Goal: Task Accomplishment & Management: Complete application form

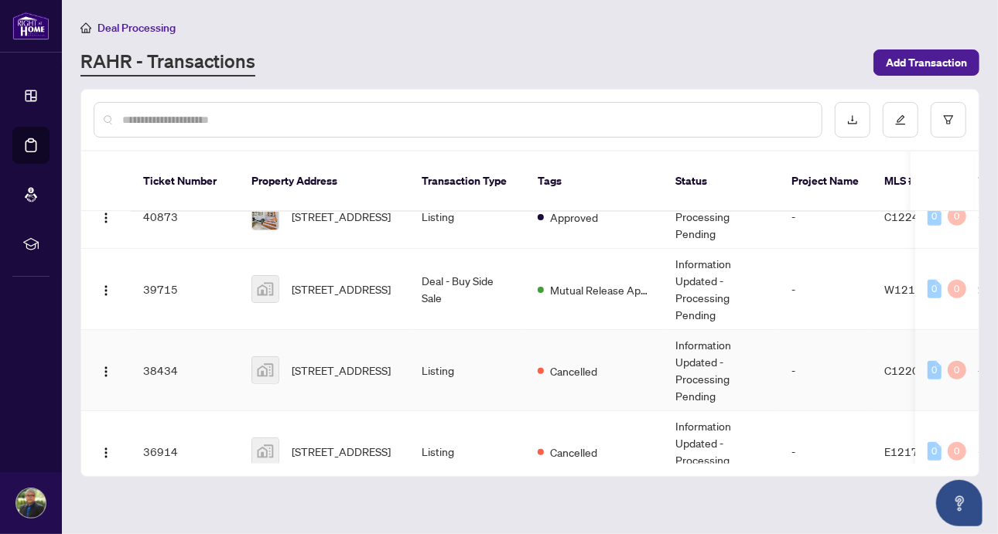
scroll to position [466, 0]
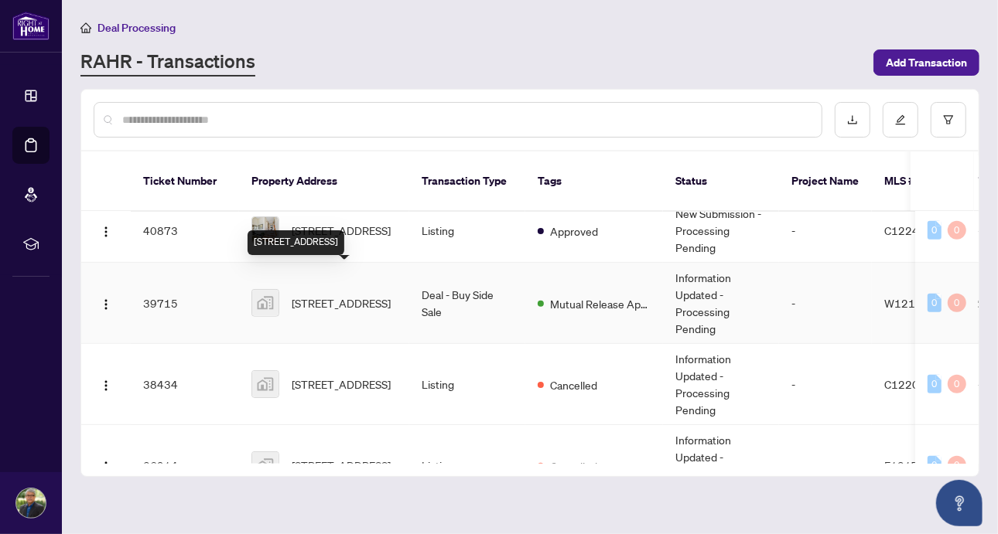
click at [338, 295] on span "[STREET_ADDRESS]" at bounding box center [341, 303] width 99 height 17
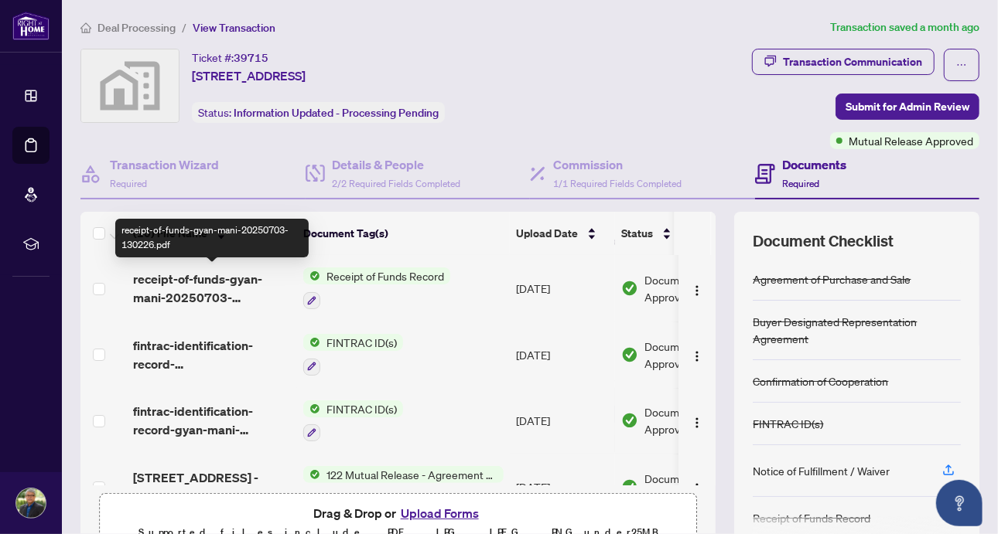
click at [233, 278] on span "receipt-of-funds-gyan-mani-20250703-130226.pdf" at bounding box center [212, 288] width 158 height 37
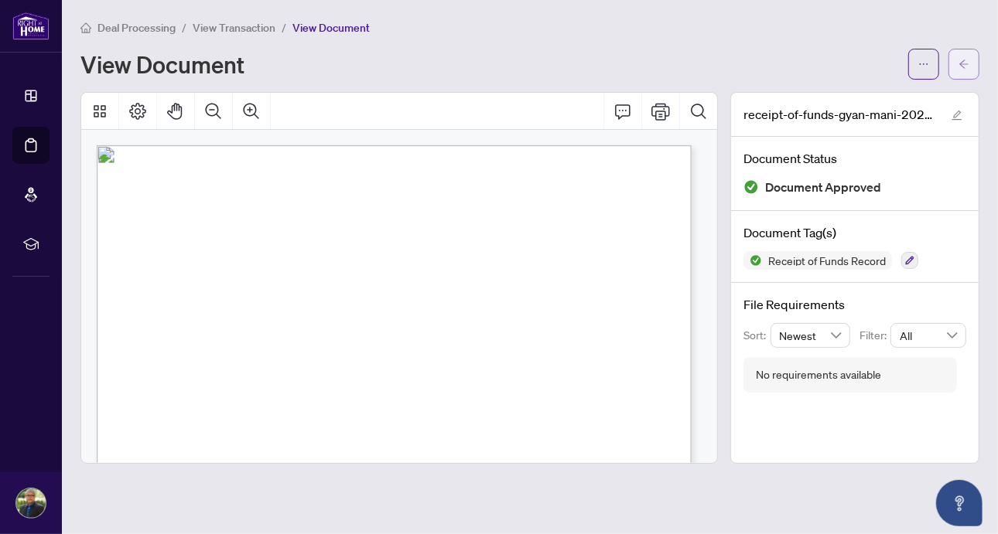
click at [960, 65] on icon "arrow-left" at bounding box center [963, 64] width 11 height 11
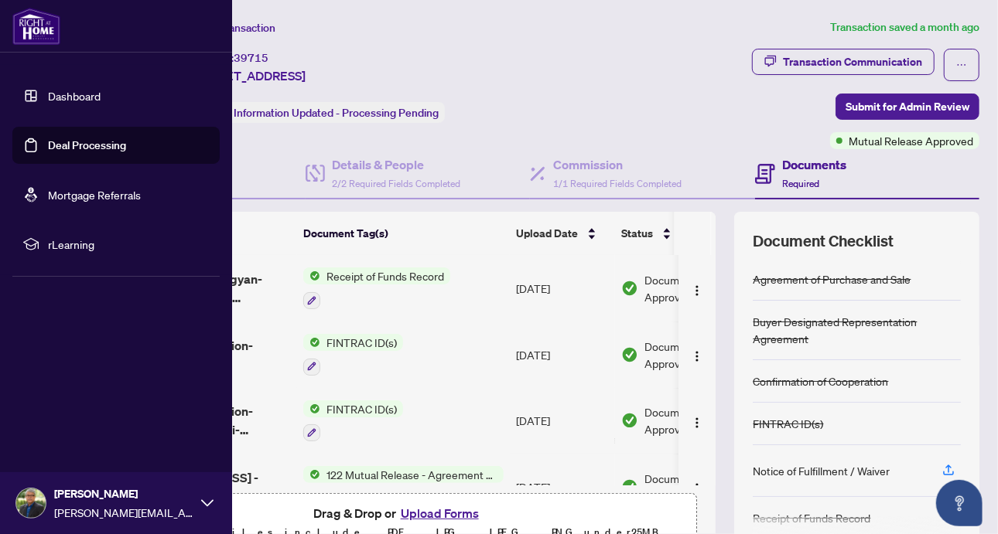
click at [48, 144] on link "Deal Processing" at bounding box center [87, 145] width 78 height 14
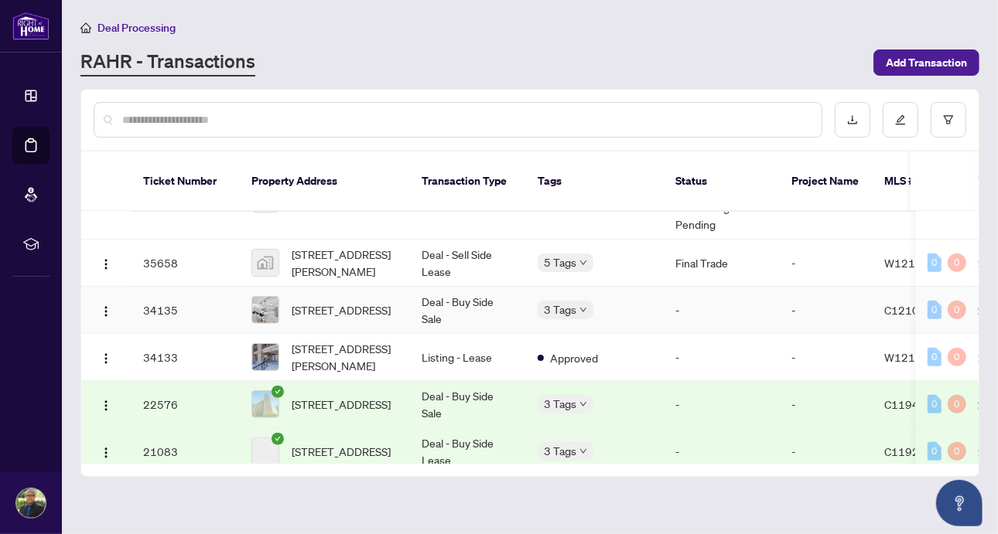
scroll to position [737, 0]
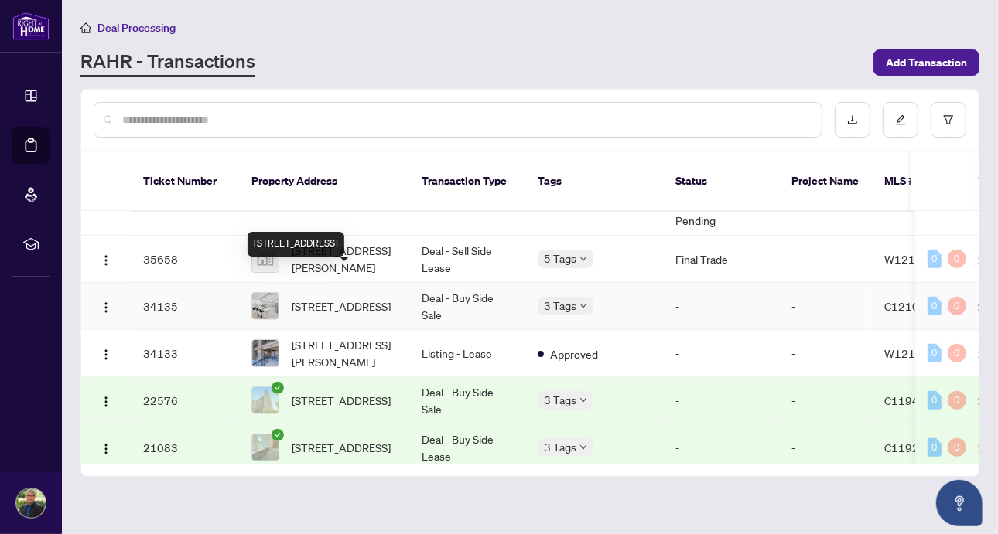
click at [347, 298] on span "[STREET_ADDRESS]" at bounding box center [341, 306] width 99 height 17
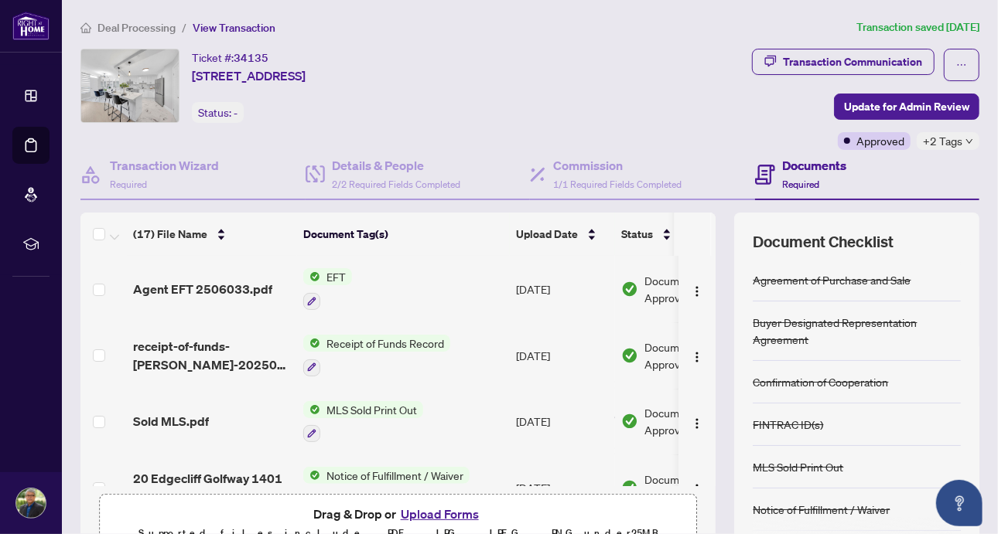
click at [408, 340] on span "Receipt of Funds Record" at bounding box center [385, 343] width 130 height 17
click at [408, 341] on span "Receipt of Funds Record" at bounding box center [385, 343] width 130 height 17
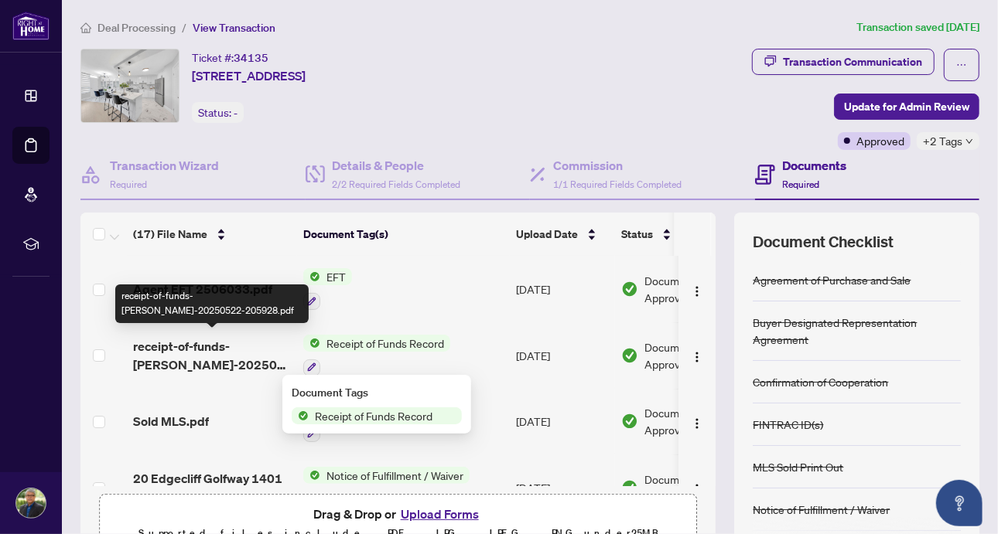
click at [242, 359] on span "receipt-of-funds-[PERSON_NAME]-20250522-205928.pdf" at bounding box center [212, 355] width 158 height 37
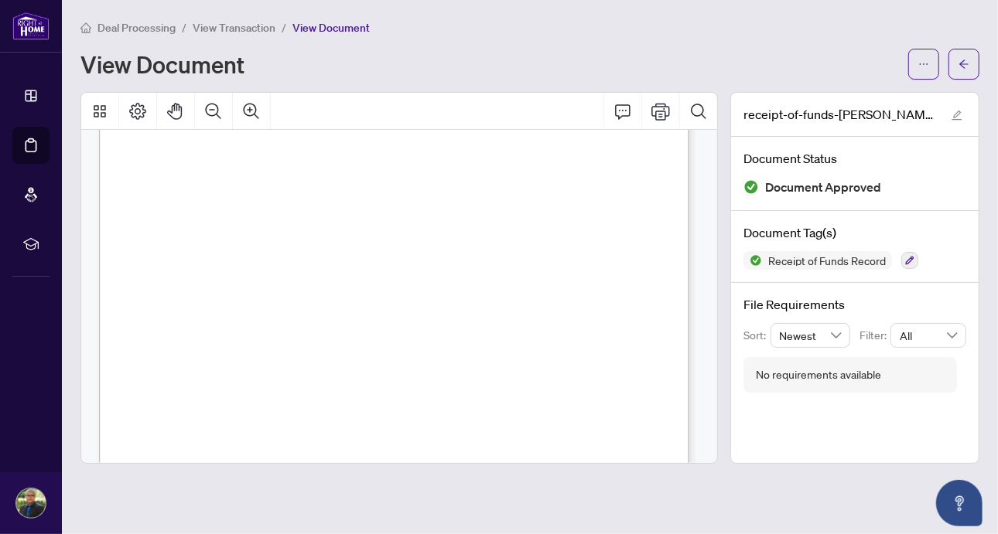
scroll to position [835, 0]
drag, startPoint x: 531, startPoint y: 299, endPoint x: 413, endPoint y: 299, distance: 118.3
click at [382, 298] on span "Information was not provided by the cleint., [DATE]" at bounding box center [472, 299] width 181 height 9
click at [323, 270] on span "�" at bounding box center [320, 274] width 8 height 8
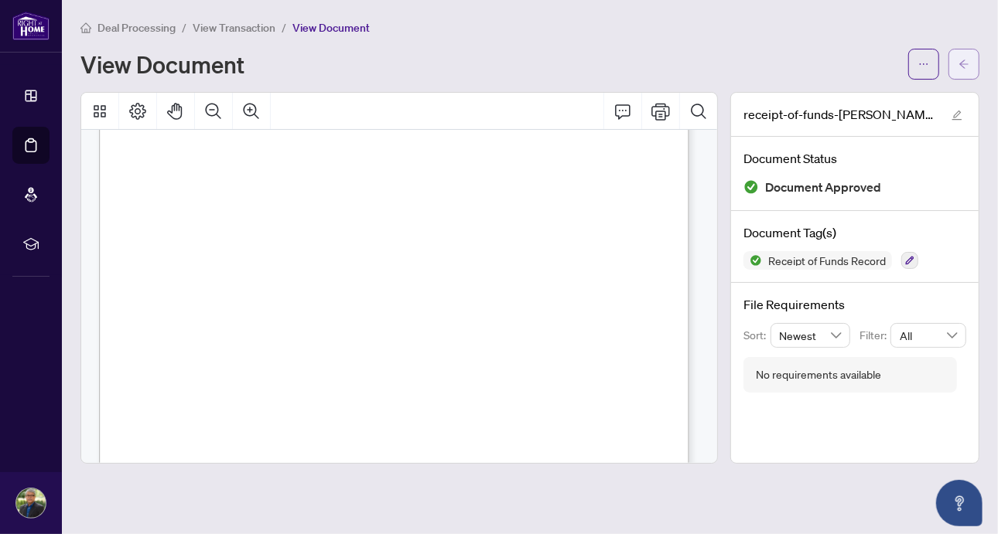
click at [959, 60] on icon "arrow-left" at bounding box center [963, 64] width 11 height 11
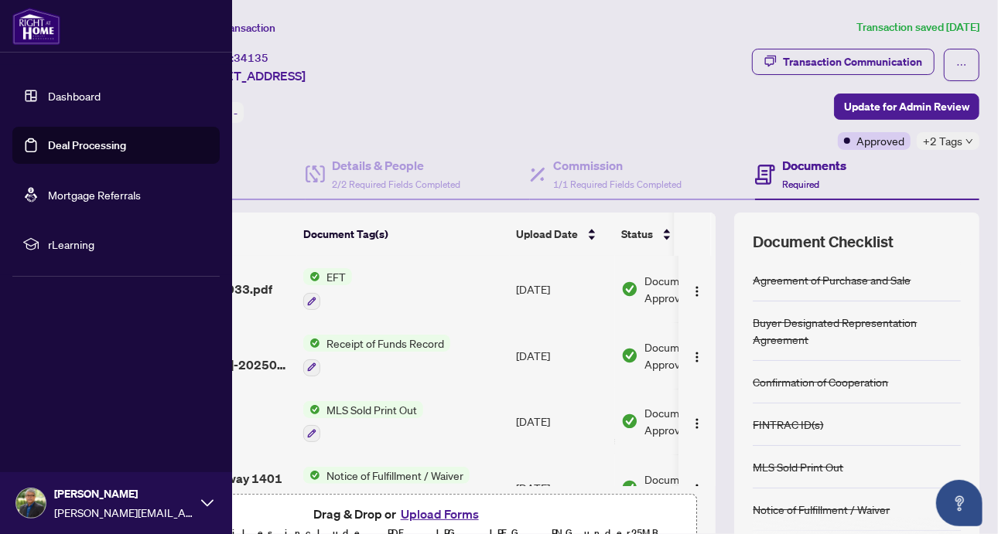
click at [49, 143] on link "Deal Processing" at bounding box center [87, 145] width 78 height 14
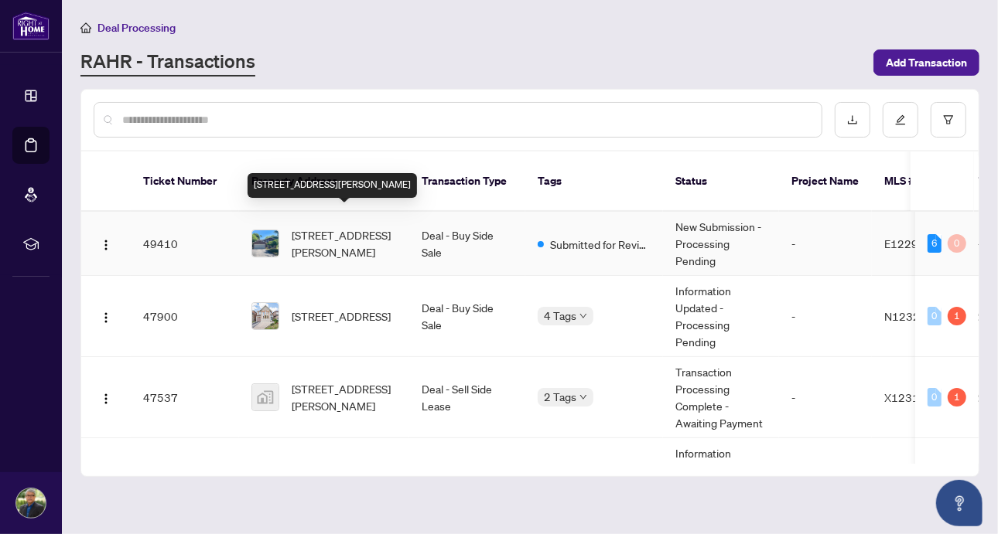
click at [377, 229] on span "[STREET_ADDRESS][PERSON_NAME]" at bounding box center [344, 244] width 105 height 34
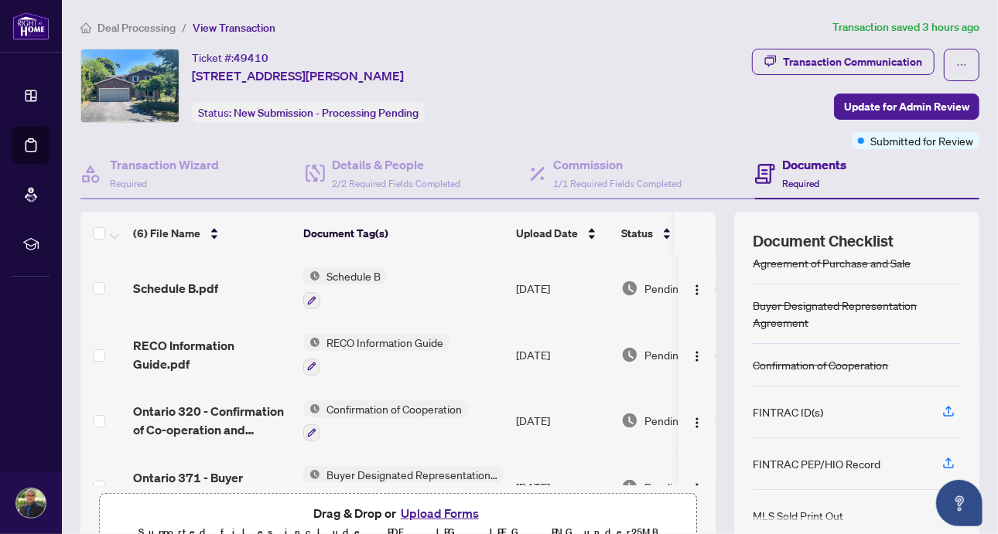
scroll to position [12, 0]
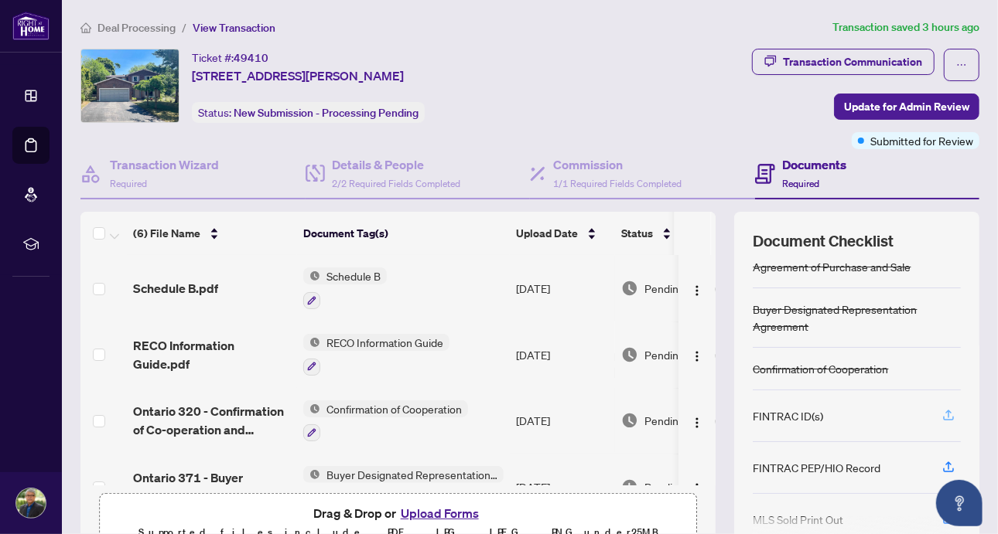
click at [941, 411] on icon "button" at bounding box center [948, 415] width 14 height 14
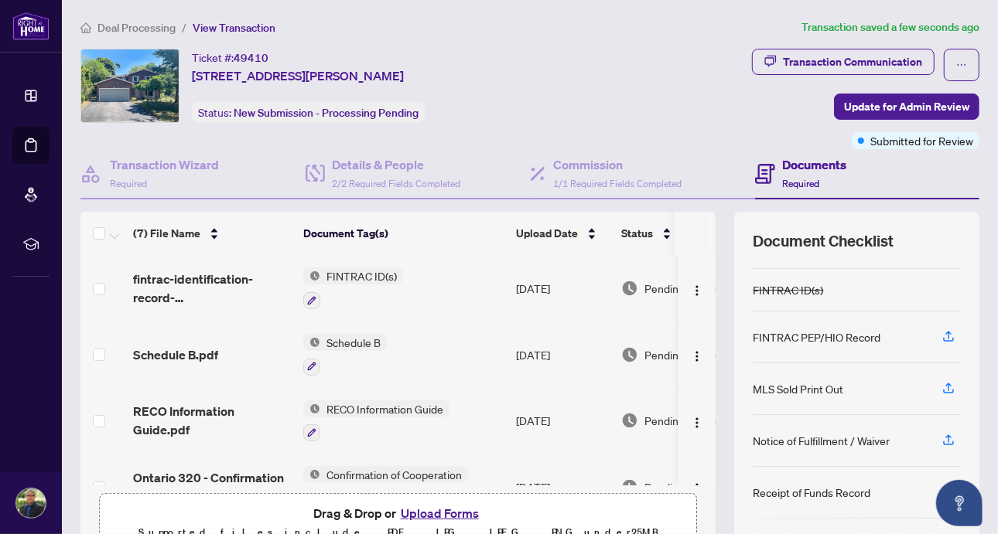
scroll to position [153, 0]
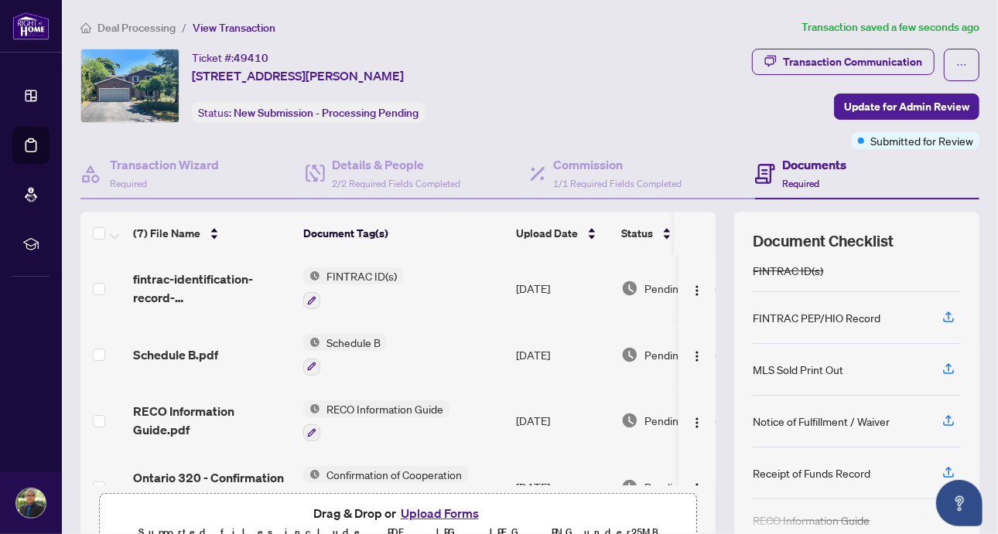
click at [445, 507] on button "Upload Forms" at bounding box center [439, 513] width 87 height 20
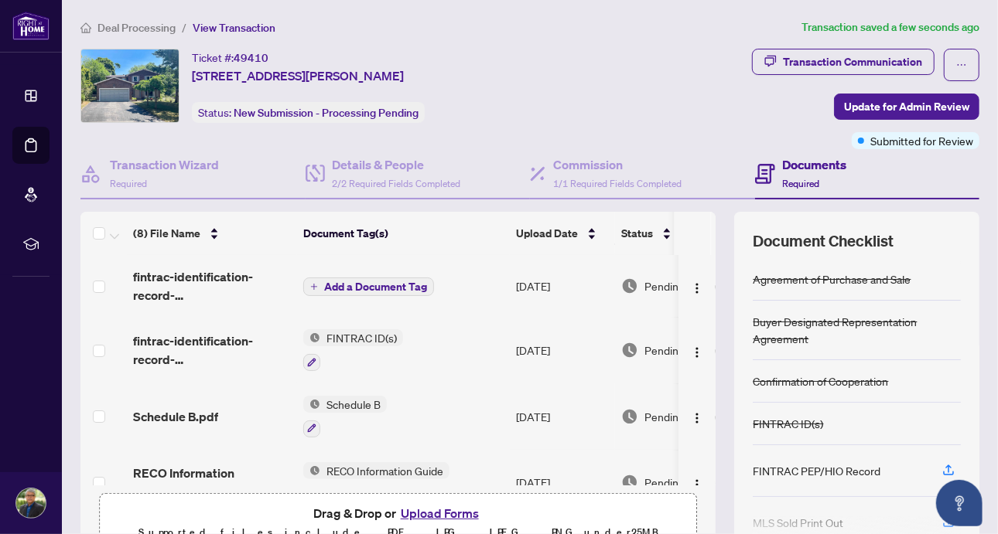
click at [383, 281] on span "Add a Document Tag" at bounding box center [375, 286] width 103 height 11
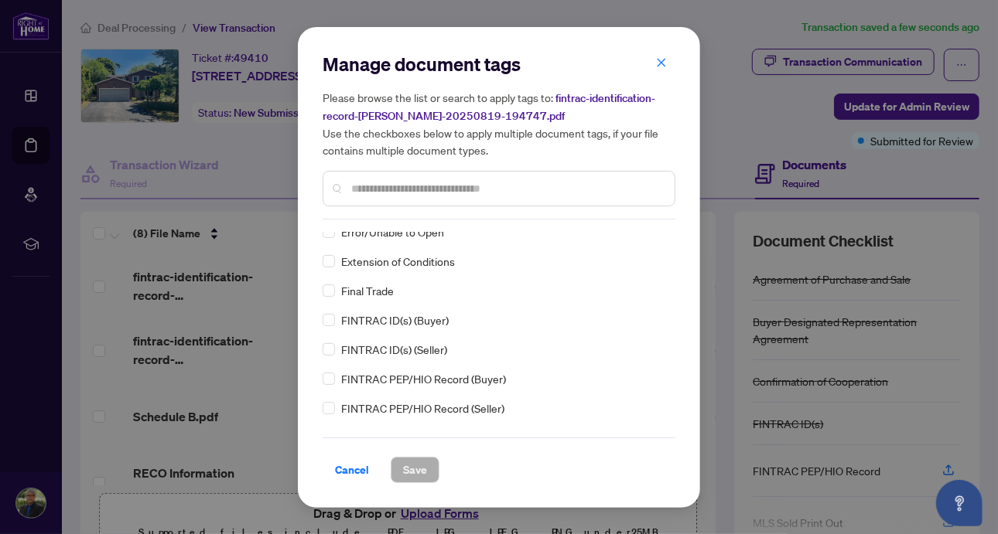
scroll to position [1603, 0]
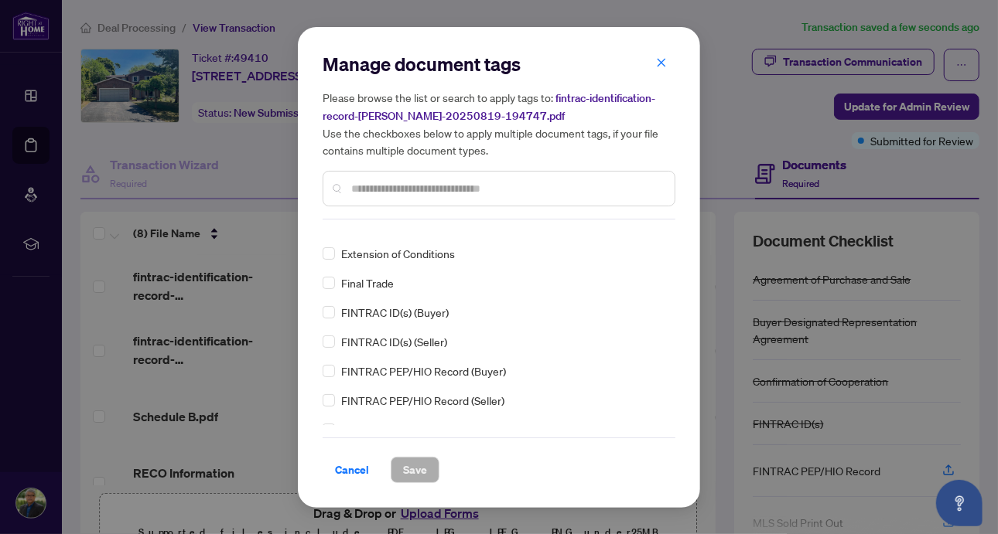
click at [326, 312] on div "Agreement of Purchase and Sale Buyer Designated Representation Agreement Confir…" at bounding box center [498, 328] width 353 height 193
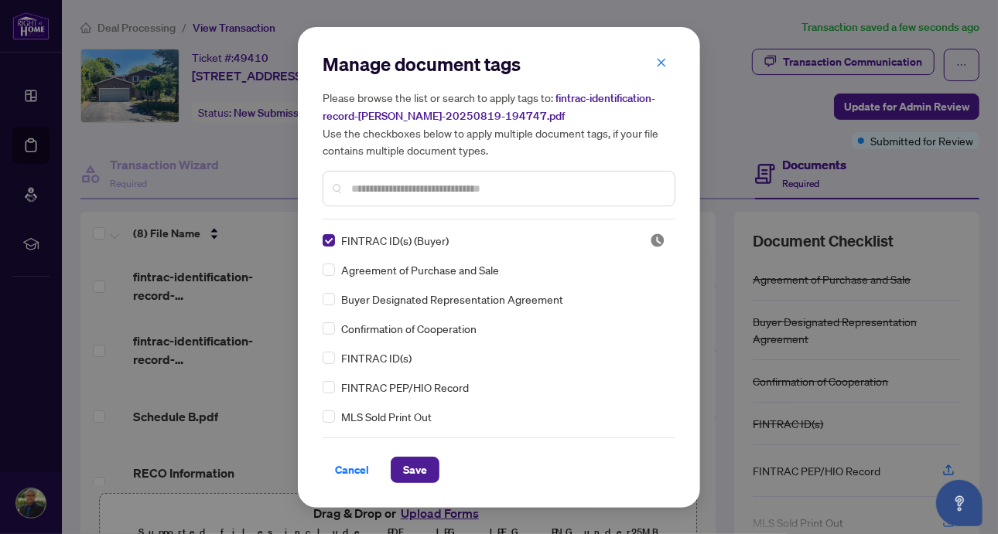
drag, startPoint x: 399, startPoint y: 471, endPoint x: 443, endPoint y: 477, distance: 44.5
click at [399, 471] on button "Save" at bounding box center [415, 470] width 49 height 26
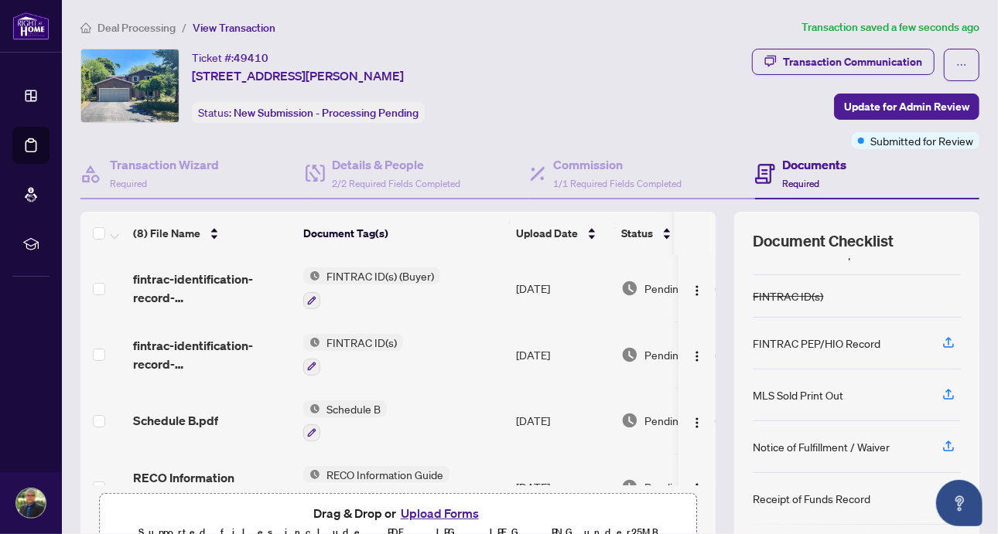
scroll to position [153, 0]
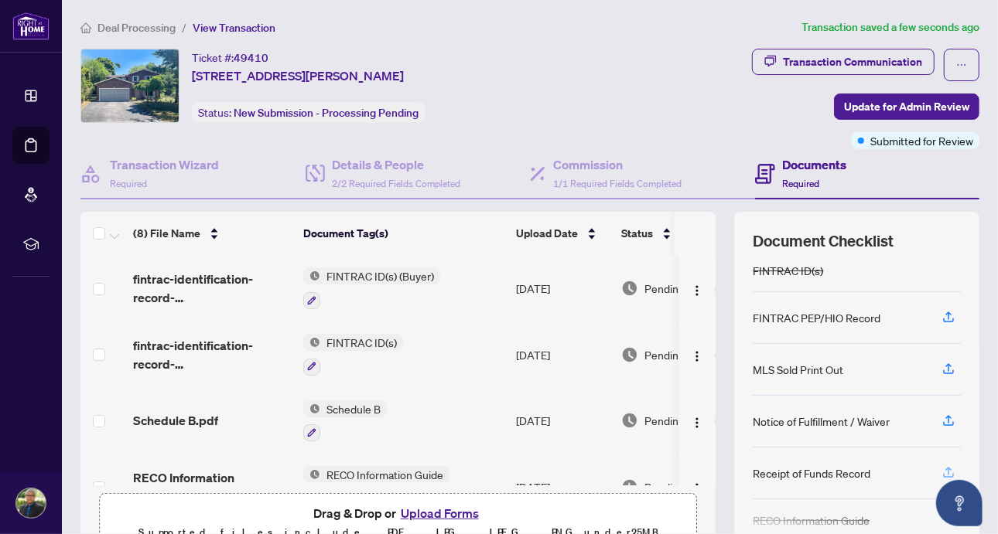
click at [941, 466] on icon "button" at bounding box center [948, 473] width 14 height 14
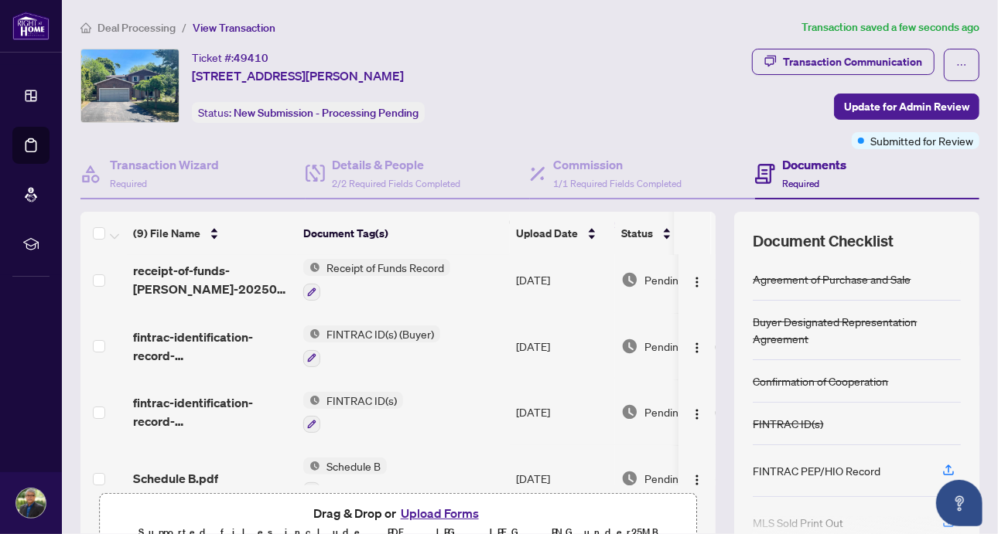
scroll to position [0, 0]
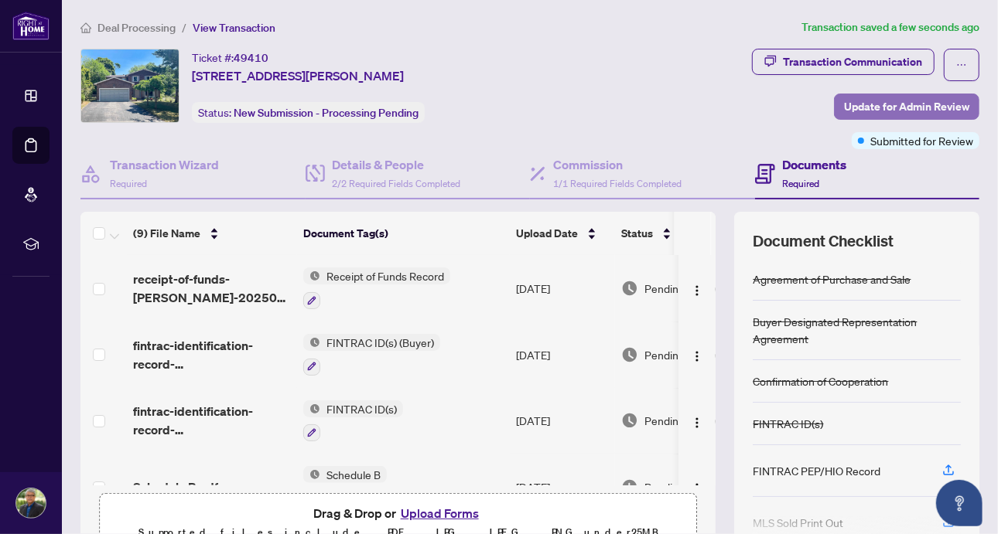
click at [865, 105] on span "Update for Admin Review" at bounding box center [906, 106] width 125 height 25
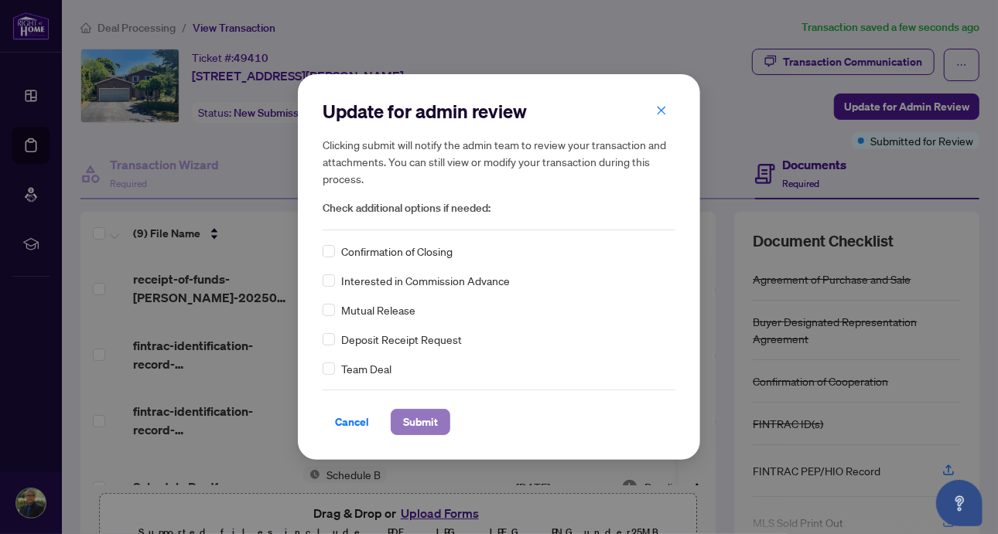
click at [399, 416] on button "Submit" at bounding box center [421, 422] width 60 height 26
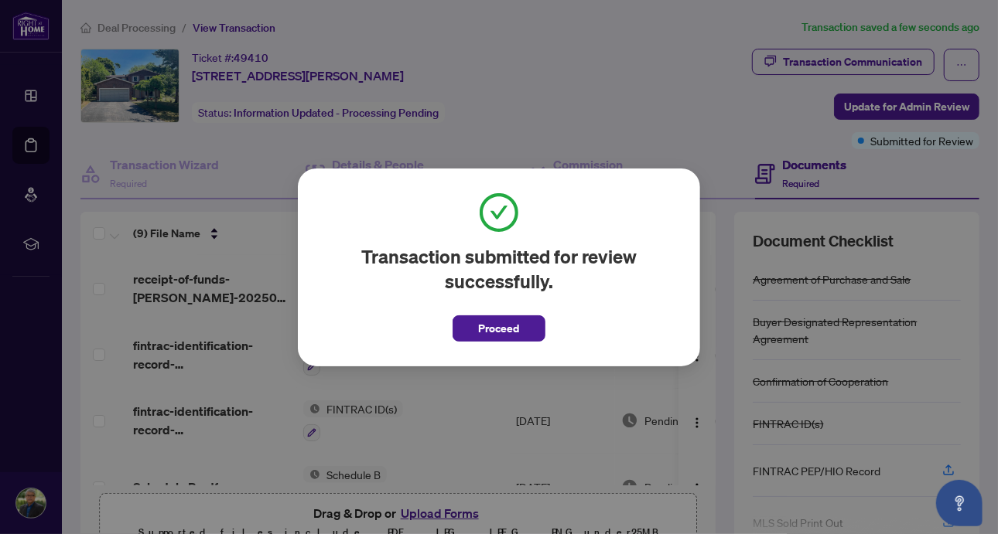
click at [486, 322] on span "Proceed" at bounding box center [499, 328] width 41 height 25
